Goal: Find specific page/section: Find specific page/section

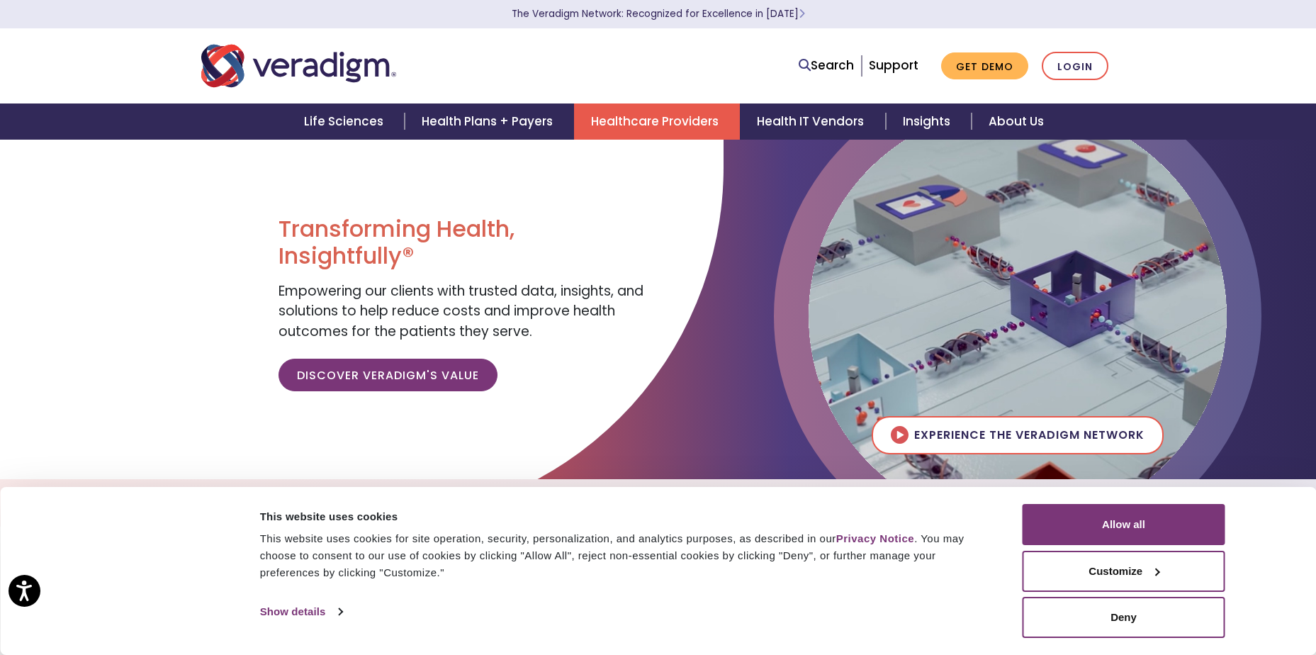
click at [645, 124] on link "Healthcare Providers" at bounding box center [657, 121] width 166 height 36
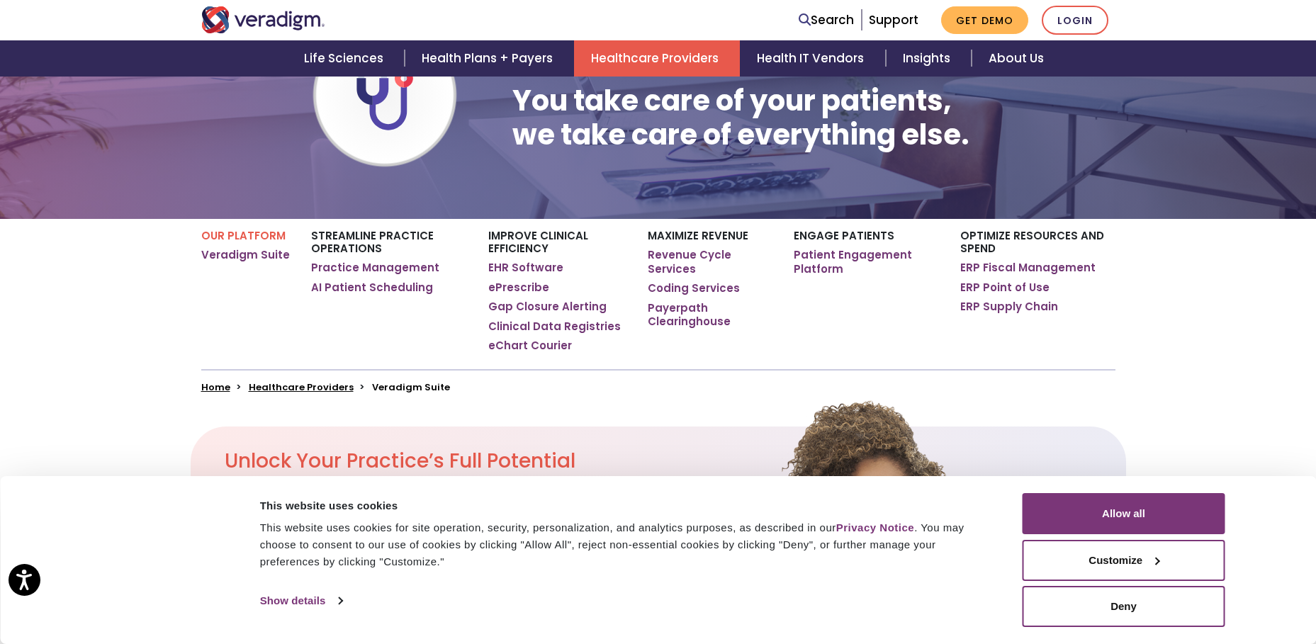
scroll to position [169, 0]
click at [530, 266] on link "EHR Software" at bounding box center [525, 267] width 75 height 14
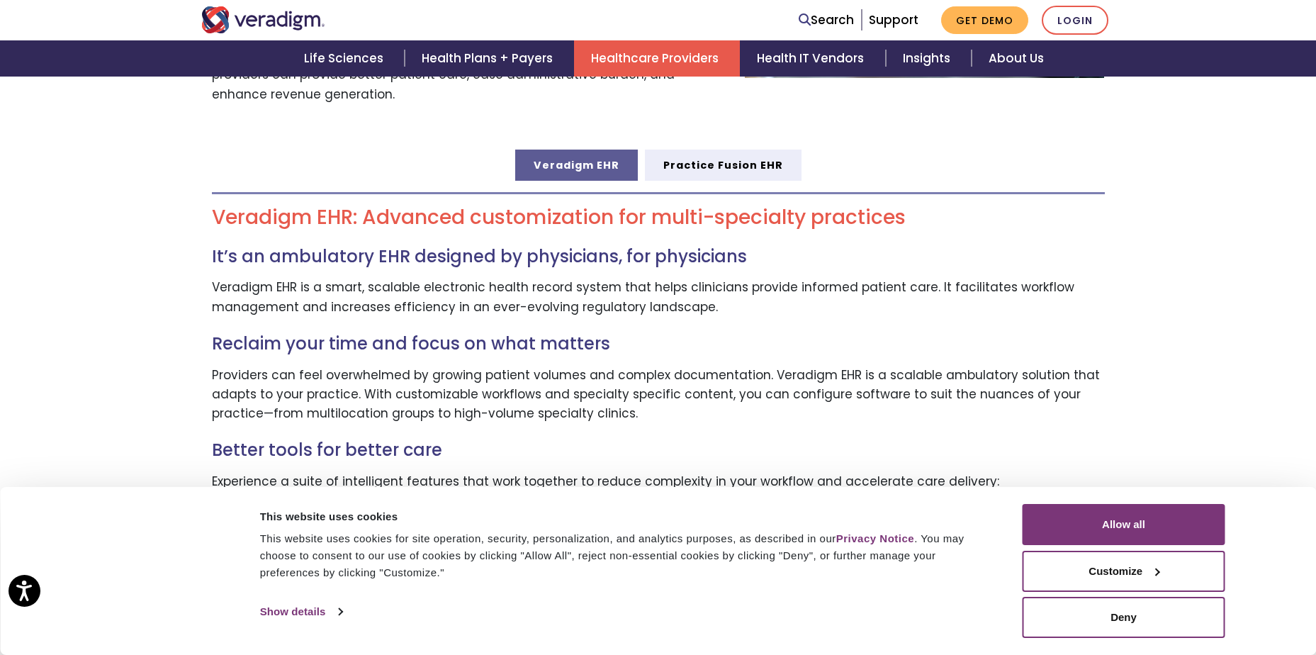
scroll to position [763, 0]
